Goal: Task Accomplishment & Management: Manage account settings

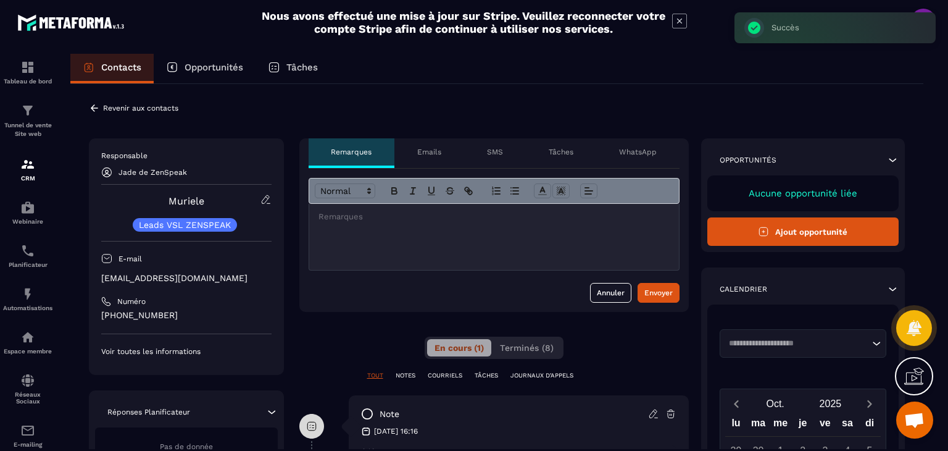
click at [103, 109] on p "Revenir aux contacts" at bounding box center [140, 108] width 75 height 9
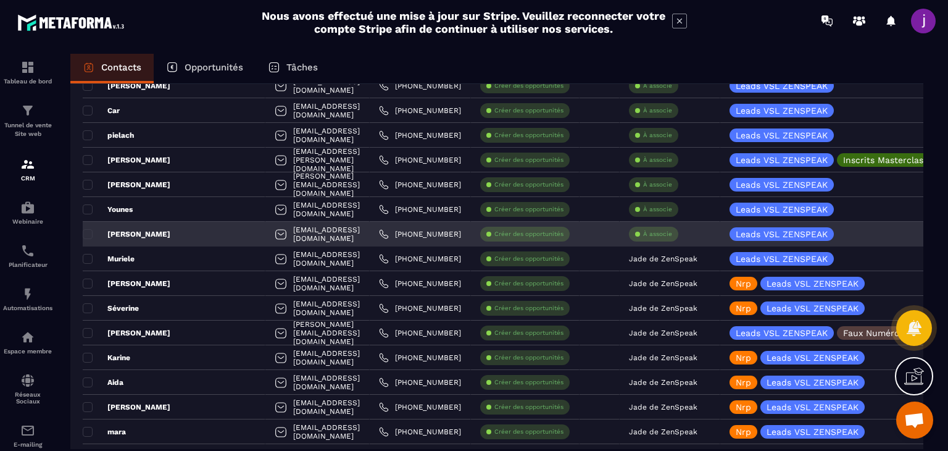
scroll to position [1173, 0]
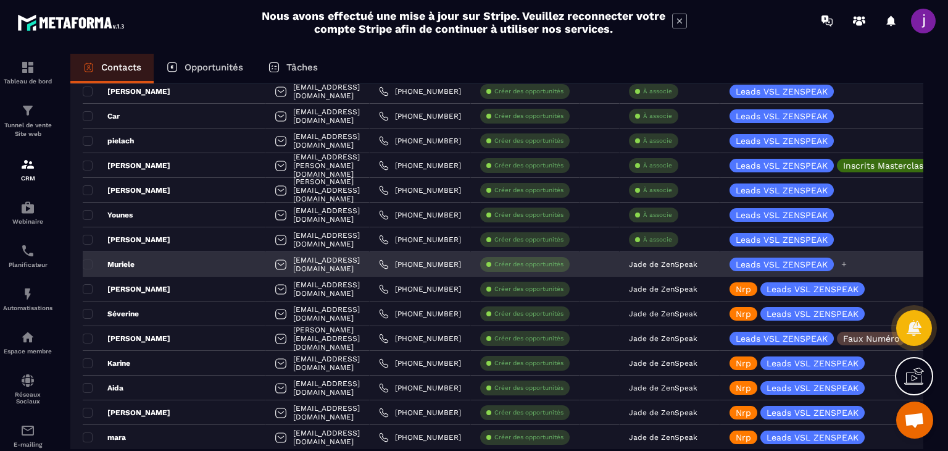
click at [842, 260] on icon at bounding box center [844, 264] width 8 height 8
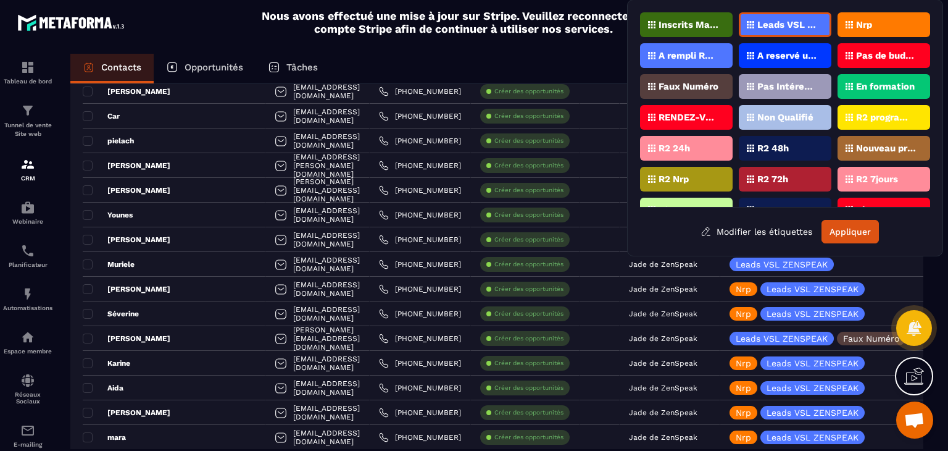
click at [884, 33] on div "Nrp" at bounding box center [884, 24] width 93 height 25
click at [857, 240] on button "Appliquer" at bounding box center [850, 231] width 57 height 23
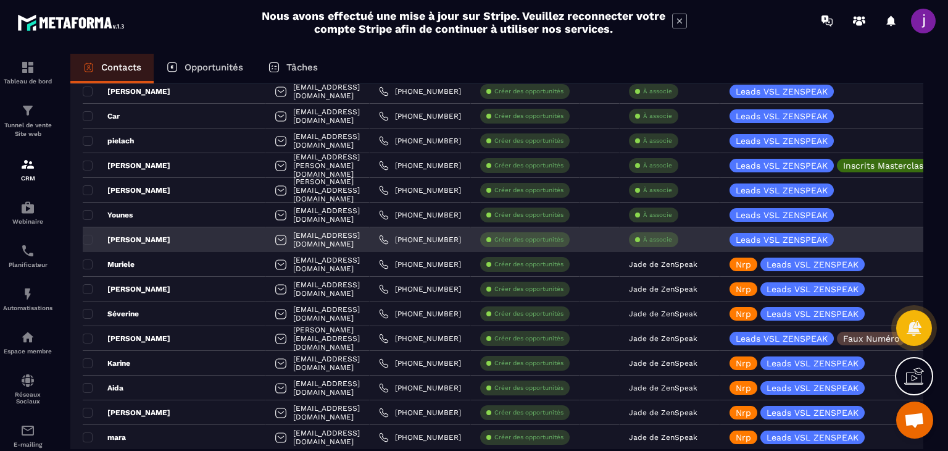
click at [668, 236] on p "À associe" at bounding box center [657, 239] width 29 height 9
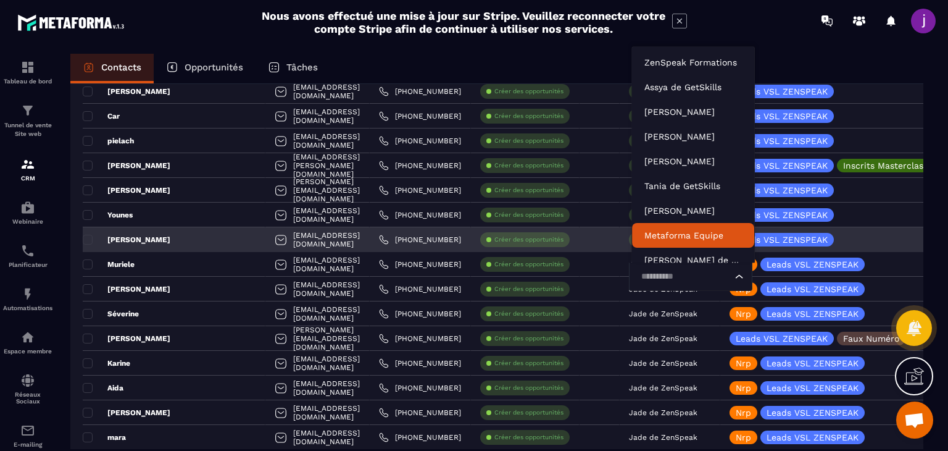
scroll to position [9, 0]
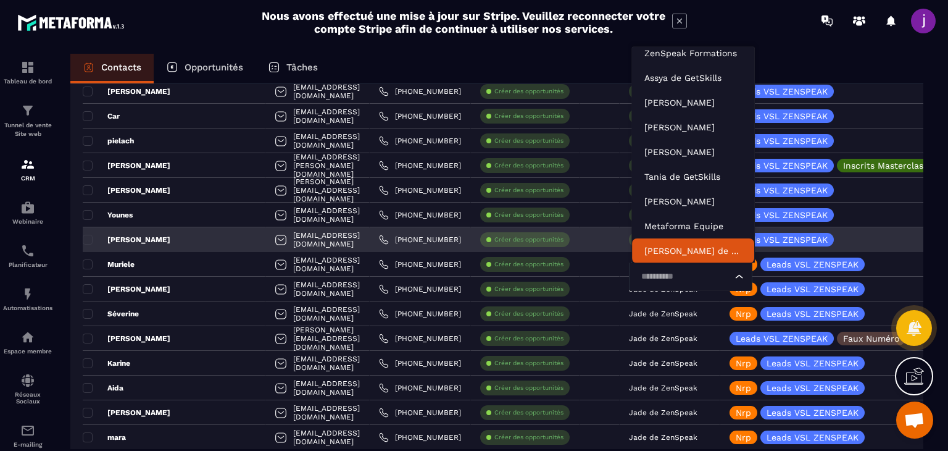
click at [662, 272] on input "Search for option" at bounding box center [684, 277] width 95 height 14
type input "****"
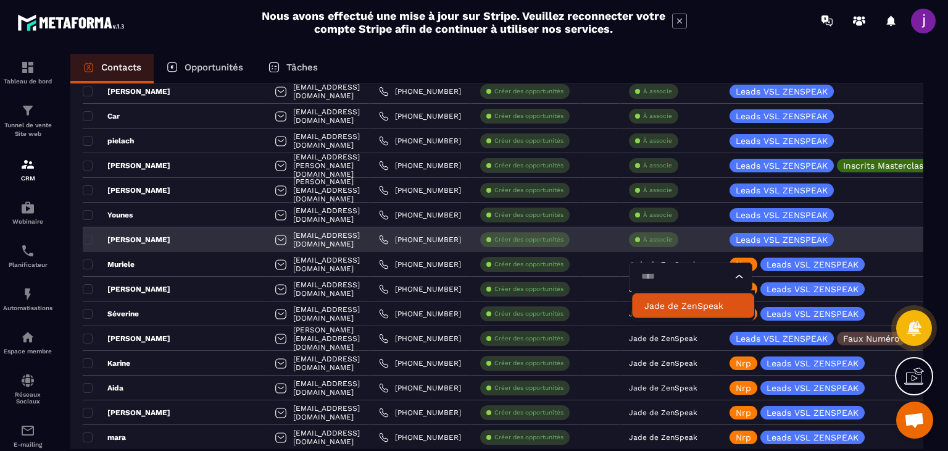
scroll to position [0, 0]
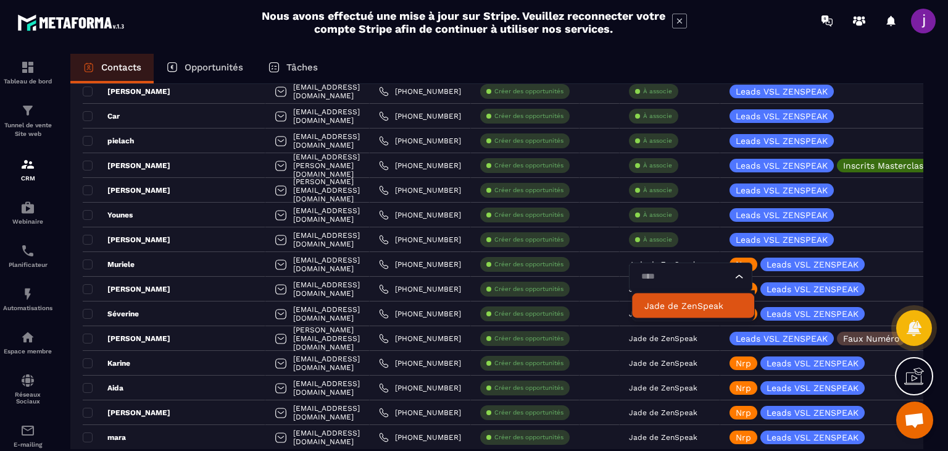
click at [662, 307] on p "Jade de ZenSpeak" at bounding box center [693, 305] width 98 height 12
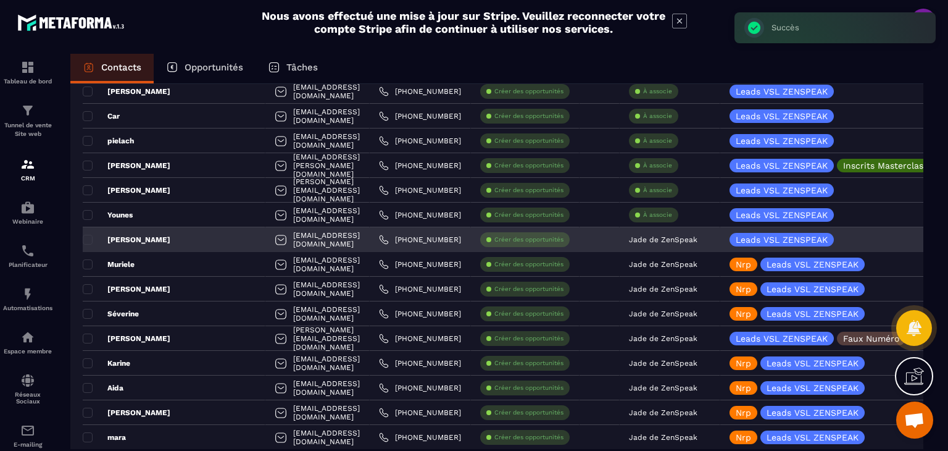
click at [173, 244] on div "[PERSON_NAME]" at bounding box center [174, 239] width 183 height 25
